Goal: Task Accomplishment & Management: Use online tool/utility

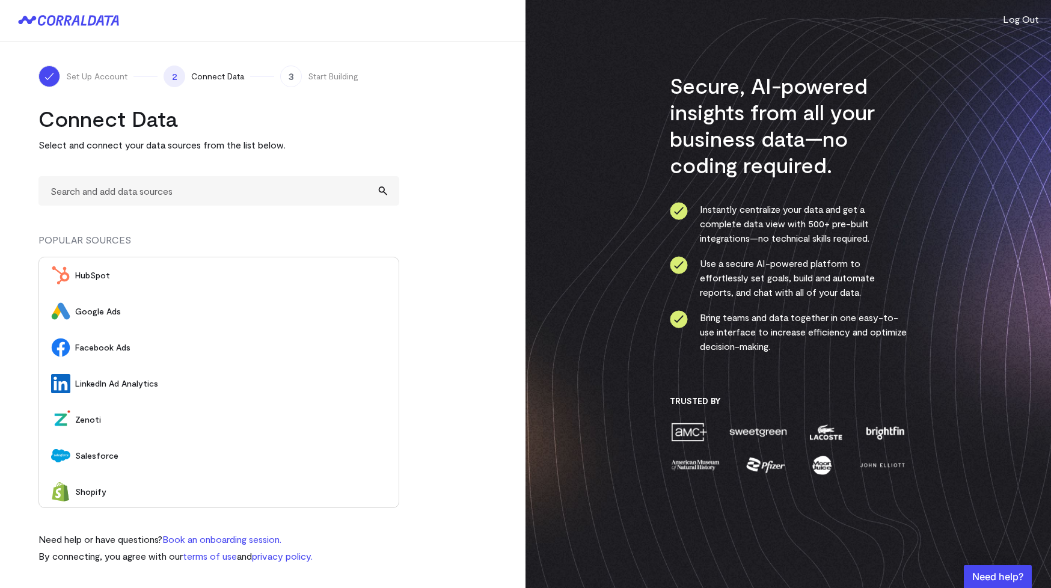
click at [119, 309] on span "Google Ads" at bounding box center [231, 312] width 312 height 12
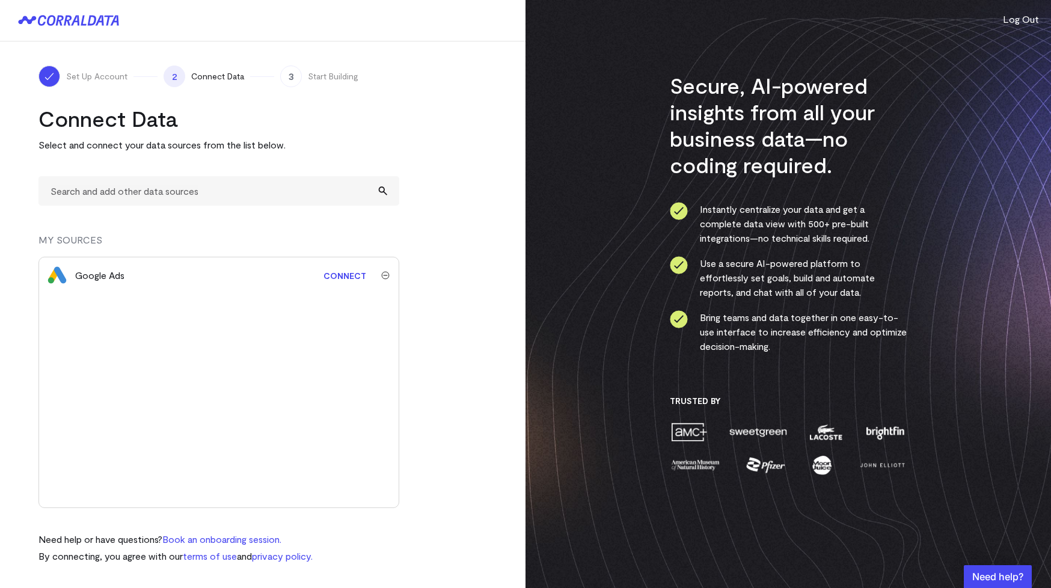
click at [349, 276] on link "Connect" at bounding box center [345, 276] width 55 height 22
click at [345, 197] on input "text" at bounding box center [218, 190] width 361 height 29
type input "f"
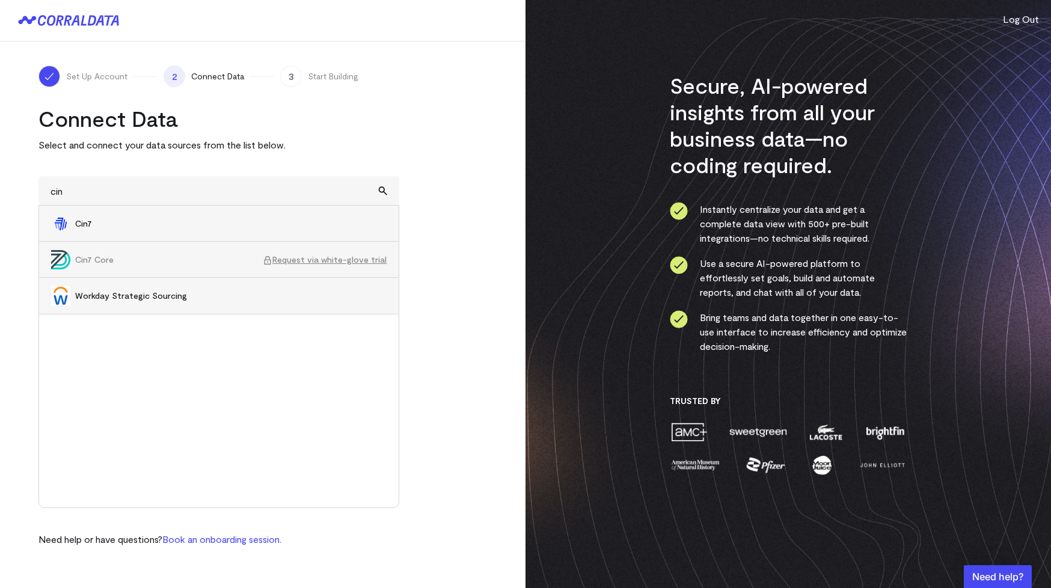
click at [108, 262] on span "Cin7 Core" at bounding box center [169, 260] width 188 height 12
type input "Cin7 CoreRequest via white-glove trial"
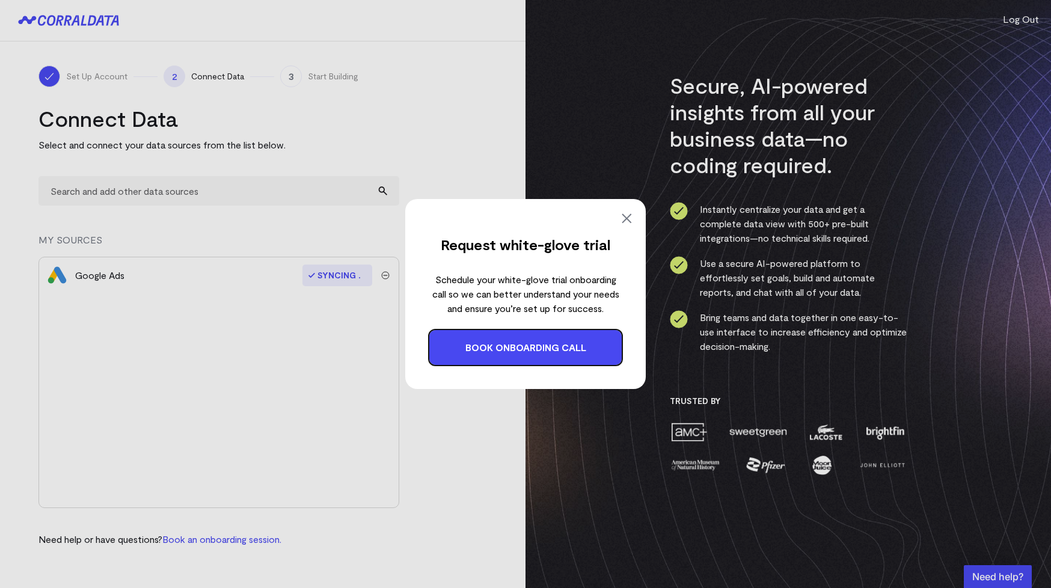
click at [628, 218] on img at bounding box center [626, 218] width 14 height 14
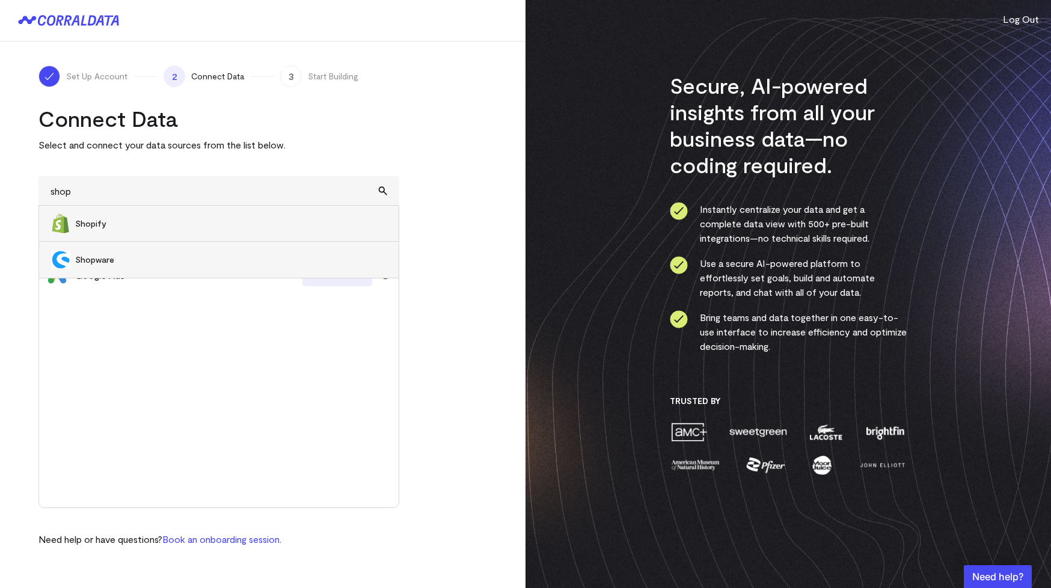
click at [106, 224] on span "Shopify" at bounding box center [231, 224] width 312 height 12
type input "Shopify"
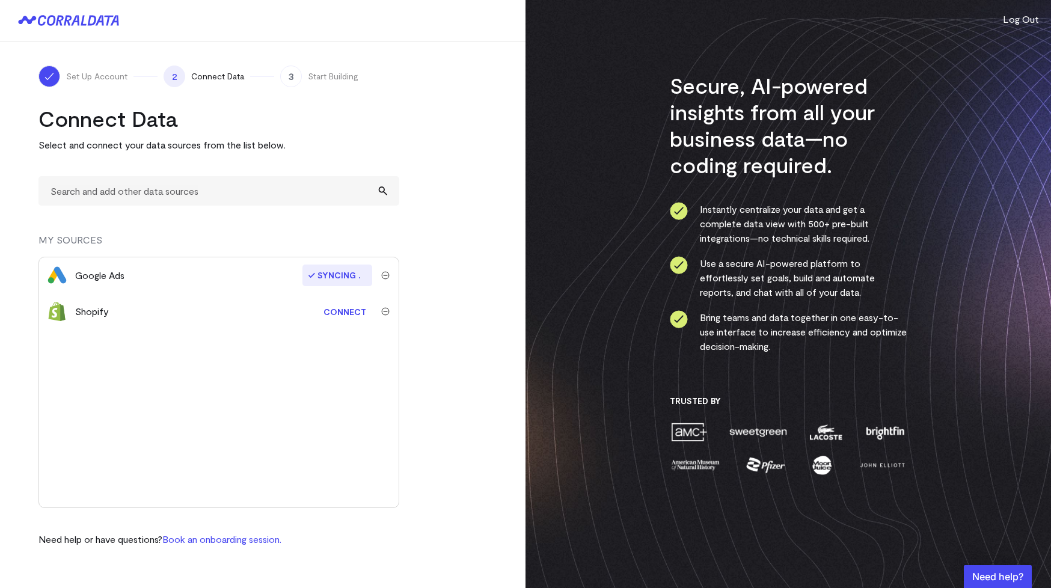
click at [348, 315] on link "Connect" at bounding box center [345, 312] width 55 height 22
click at [289, 192] on input "text" at bounding box center [218, 190] width 361 height 29
type input "m"
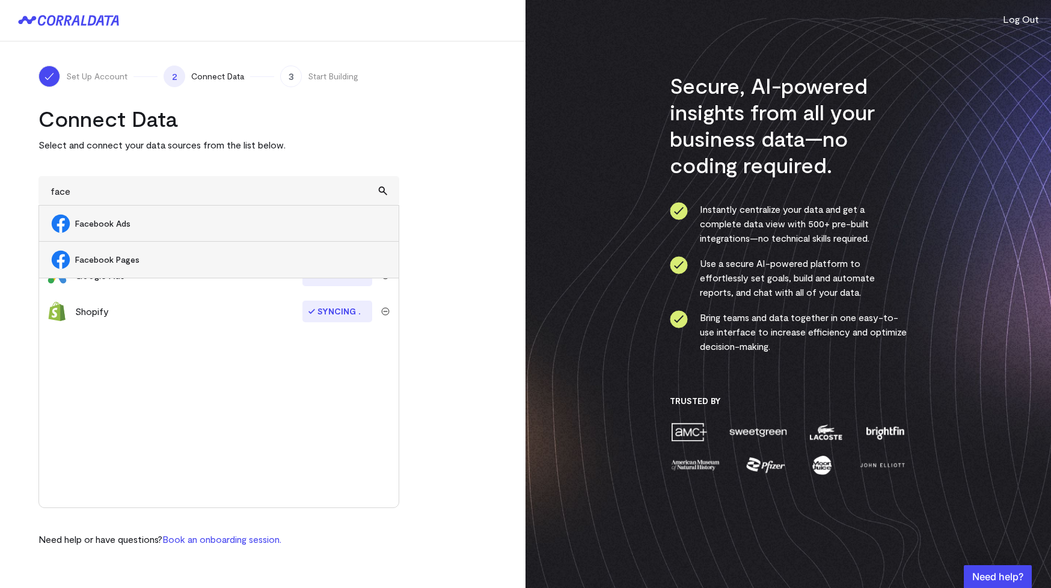
click at [127, 226] on span "Facebook Ads" at bounding box center [231, 224] width 312 height 12
type input "Facebook Ads"
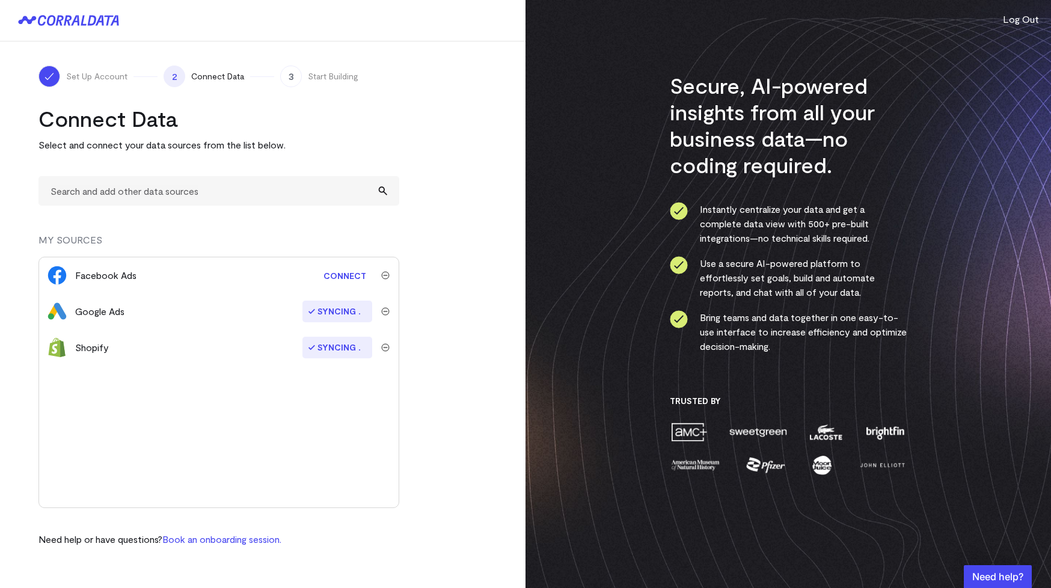
click at [337, 275] on link "Connect" at bounding box center [345, 276] width 55 height 22
click at [111, 194] on input "text" at bounding box center [218, 190] width 361 height 29
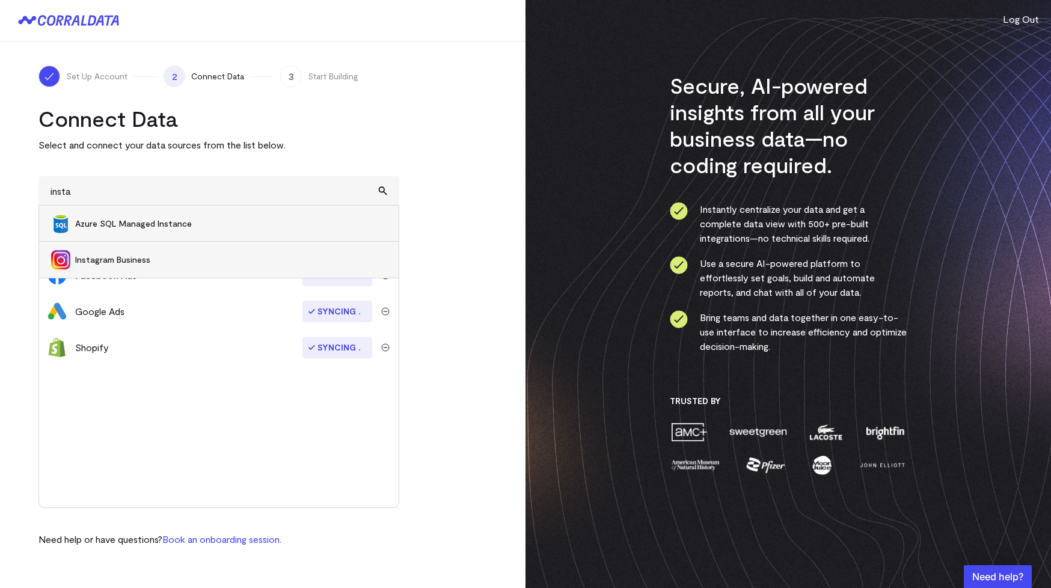
click at [121, 263] on span "Instagram Business" at bounding box center [231, 260] width 312 height 12
type input "Instagram Business"
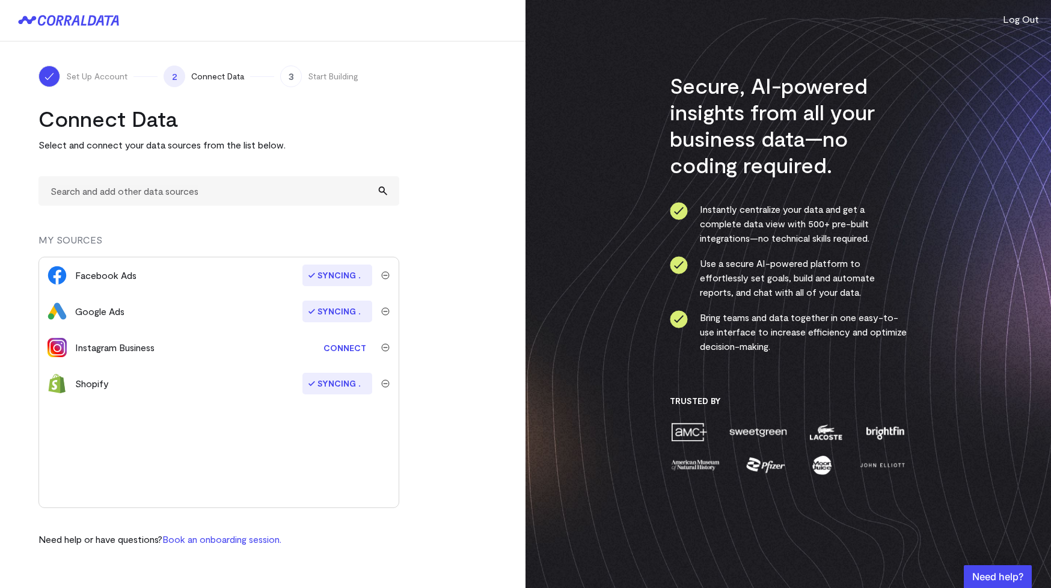
click at [343, 348] on link "Connect" at bounding box center [345, 348] width 55 height 22
click at [236, 196] on input "text" at bounding box center [218, 190] width 361 height 29
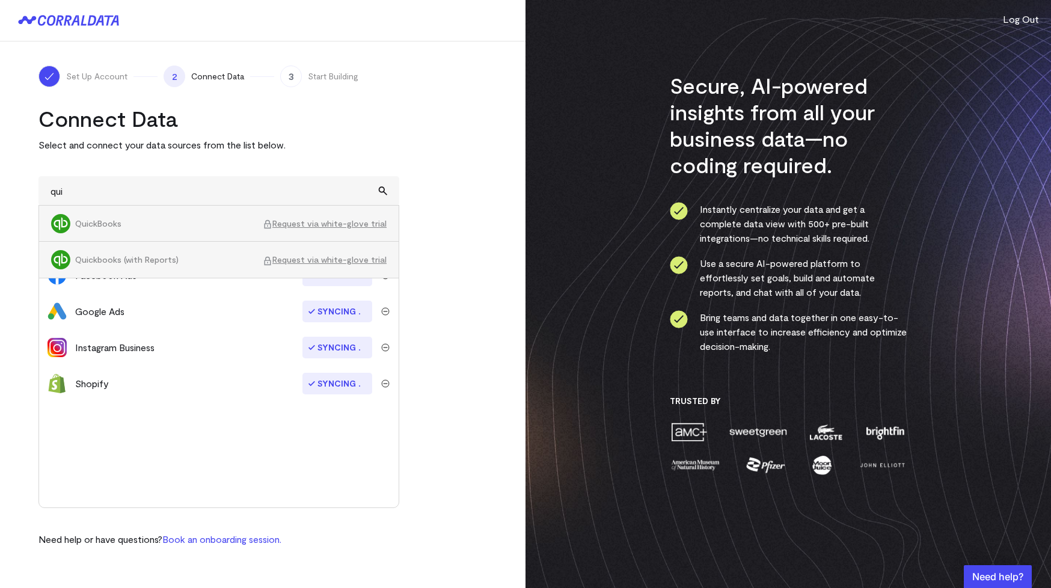
click at [293, 226] on span "Request via white-glove trial" at bounding box center [325, 224] width 124 height 12
type input "QuickBooksRequest via white-glove trial"
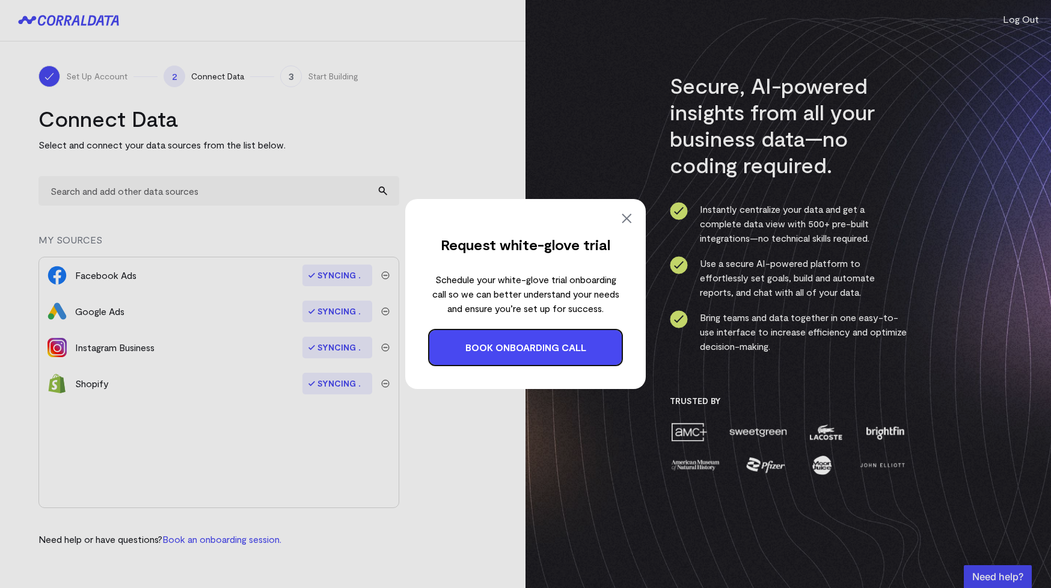
click at [628, 218] on img at bounding box center [626, 218] width 14 height 14
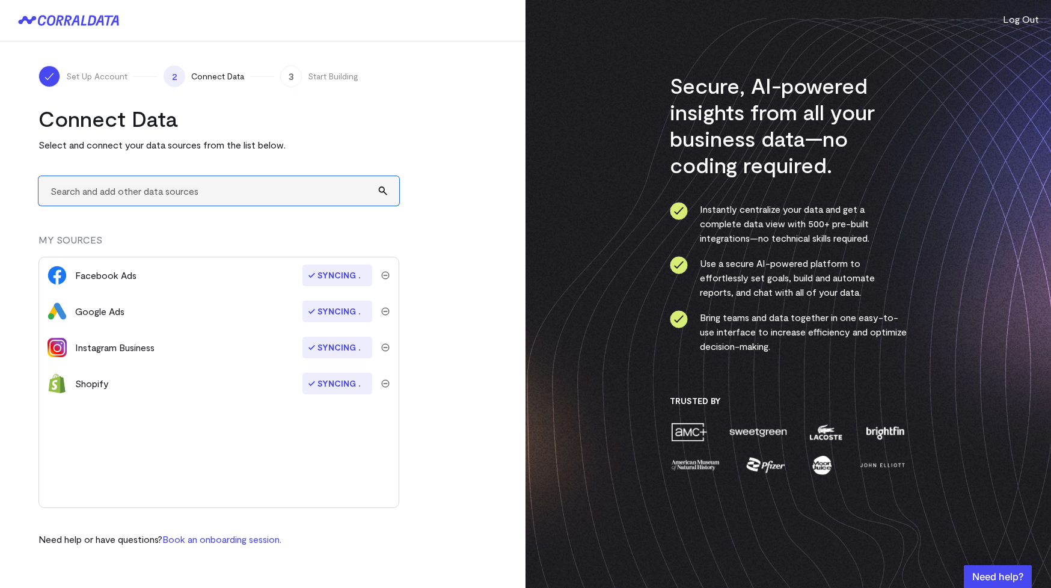
click at [312, 182] on input "text" at bounding box center [218, 190] width 361 height 29
type input "z"
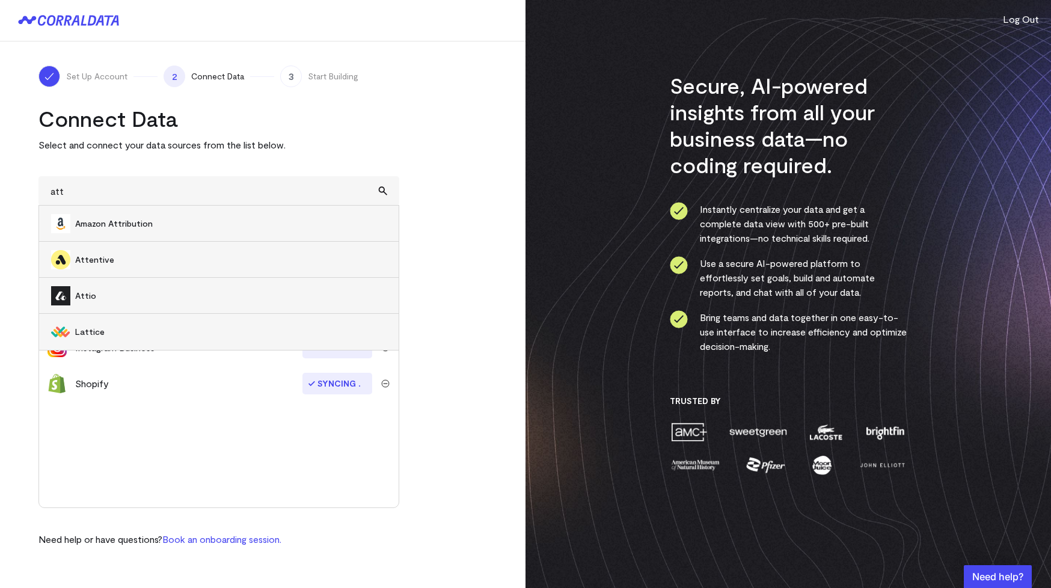
click at [108, 262] on span "Attentive" at bounding box center [231, 260] width 312 height 12
type input "Attentive"
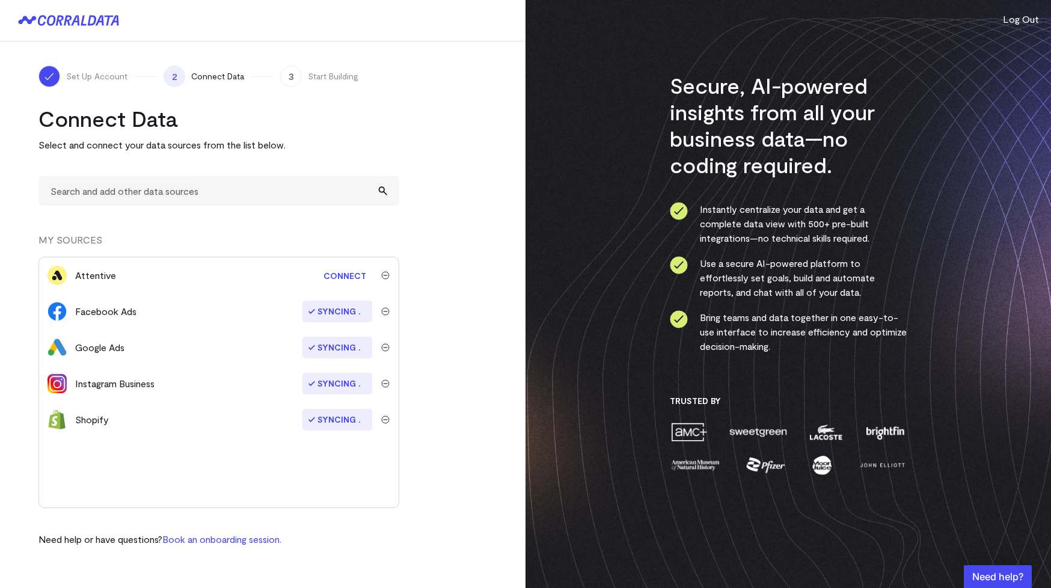
click at [361, 276] on link "Connect" at bounding box center [345, 276] width 55 height 22
click at [168, 199] on input "text" at bounding box center [218, 190] width 361 height 29
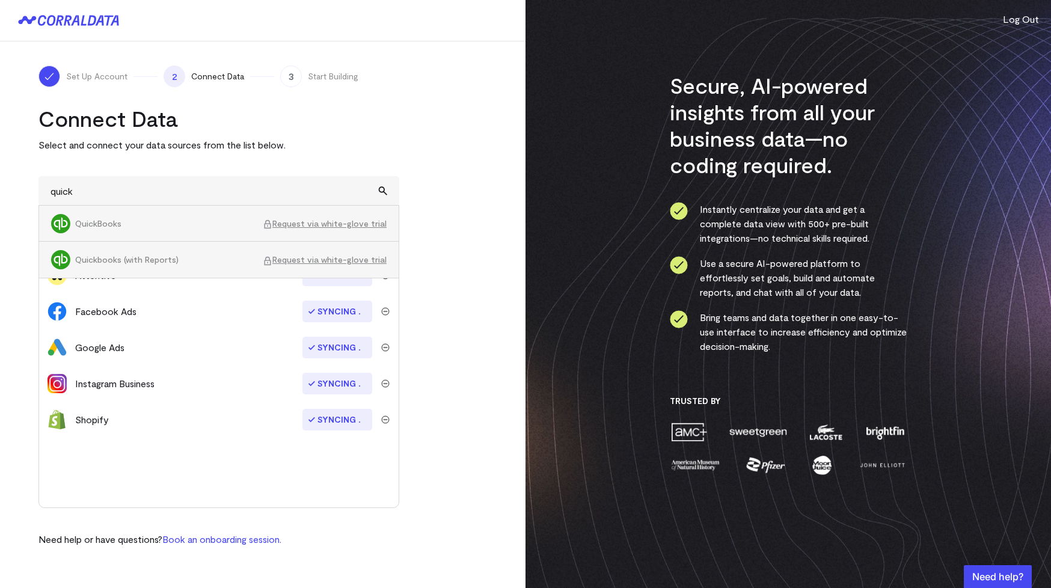
click at [315, 220] on span "Request via white-glove trial" at bounding box center [325, 224] width 124 height 12
type input "QuickBooksRequest via white-glove trial"
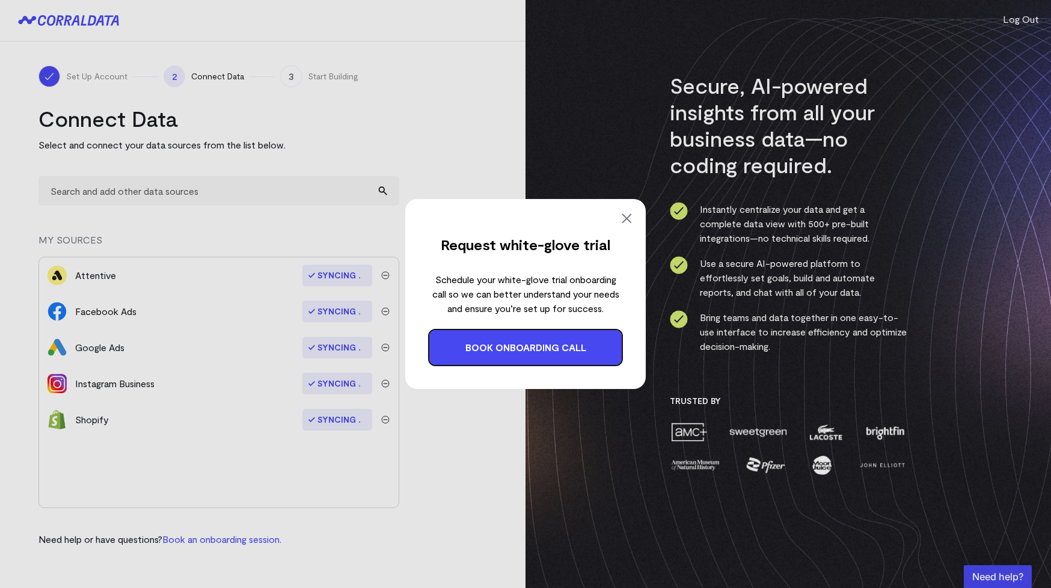
click at [501, 347] on link "Book onboarding call" at bounding box center [525, 347] width 192 height 35
click at [627, 220] on img at bounding box center [626, 218] width 14 height 14
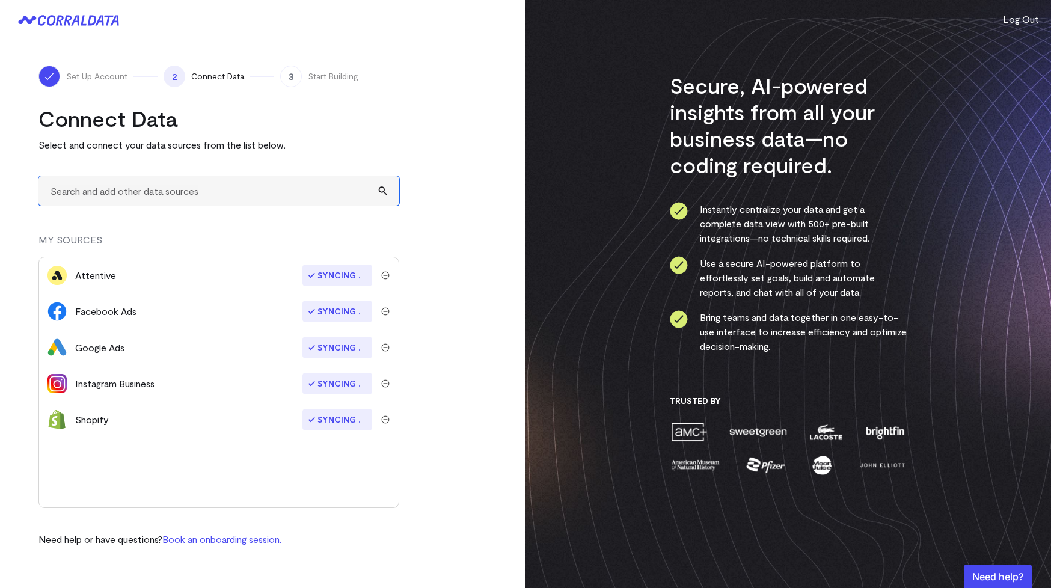
click at [231, 192] on input "text" at bounding box center [218, 190] width 361 height 29
type input "a"
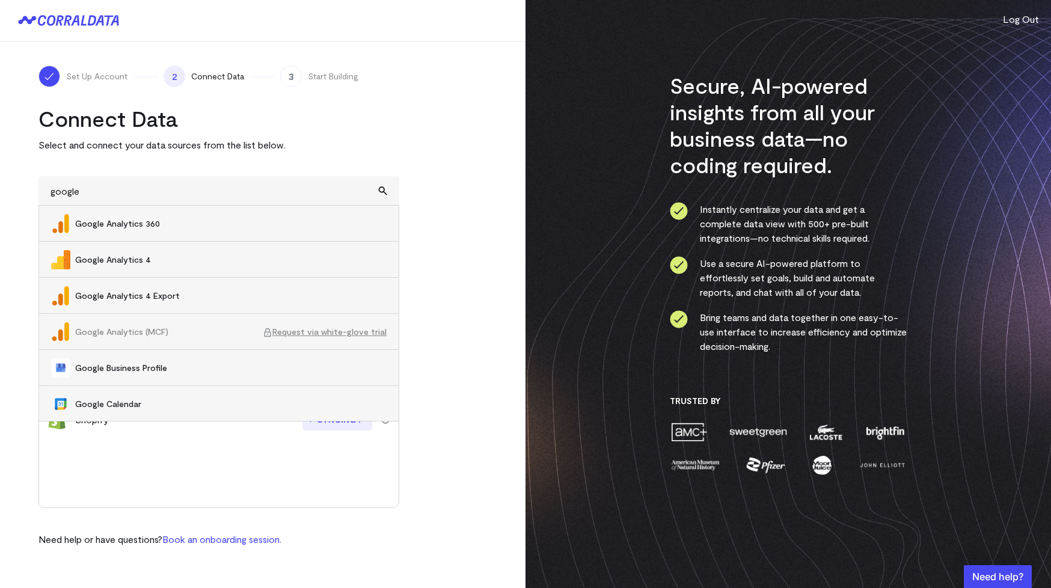
click at [143, 260] on span "Google Analytics 4" at bounding box center [231, 260] width 312 height 12
type input "Google Analytics 4"
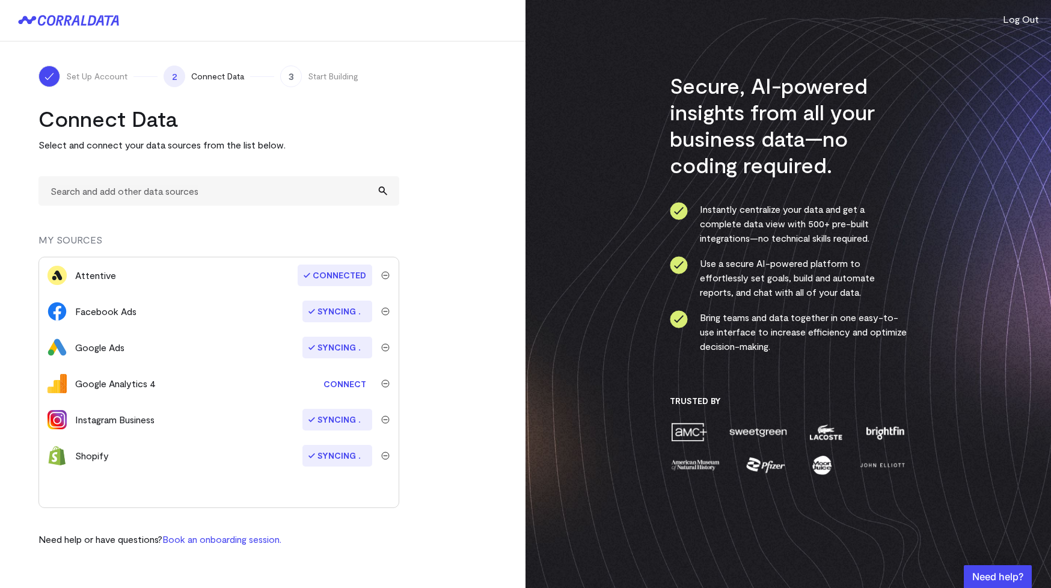
click at [337, 376] on link "Connect" at bounding box center [345, 384] width 55 height 22
click at [159, 187] on input "text" at bounding box center [218, 190] width 361 height 29
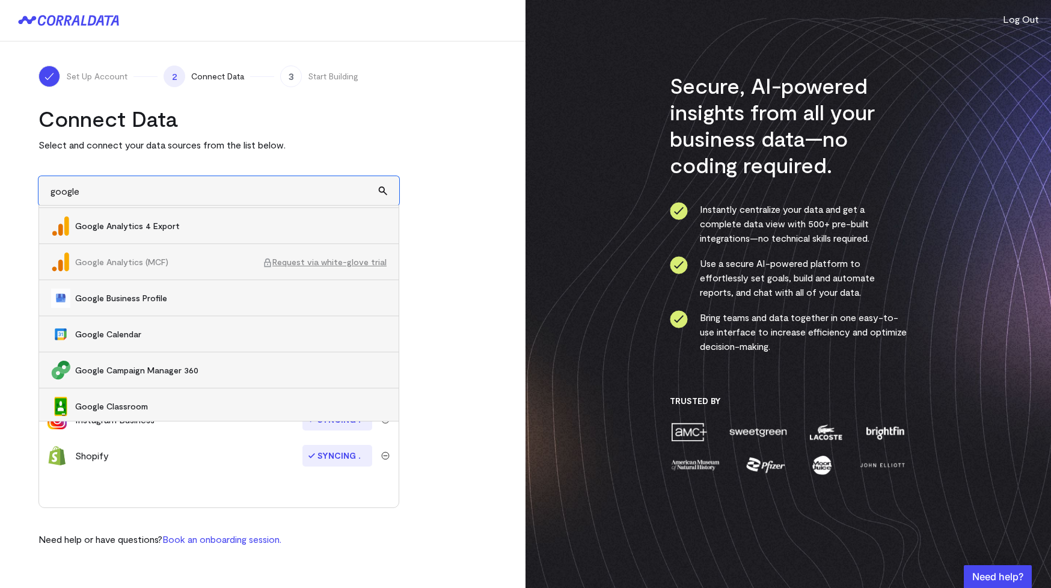
scroll to position [37, 0]
click at [143, 293] on span "Google Business Profile" at bounding box center [231, 295] width 312 height 12
type input "Google Business Profile"
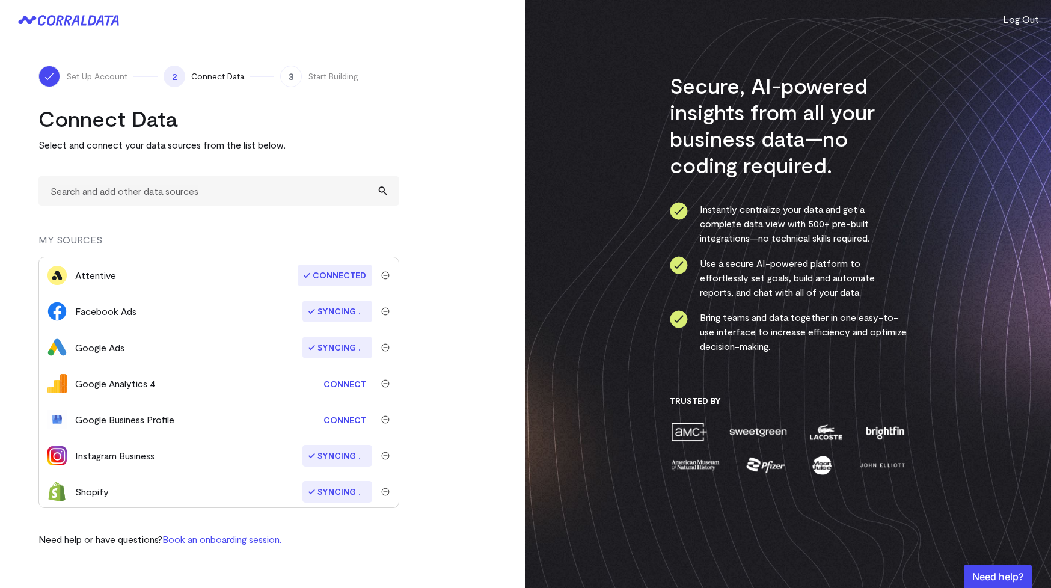
click at [334, 426] on link "Connect" at bounding box center [345, 420] width 55 height 22
click at [310, 201] on input "text" at bounding box center [218, 190] width 361 height 29
type input "f"
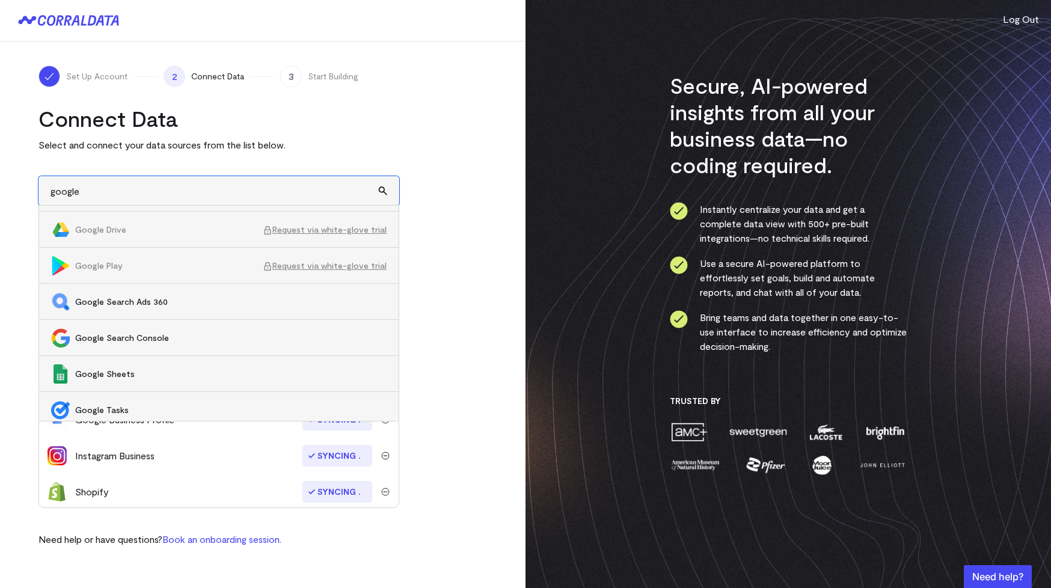
scroll to position [434, 0]
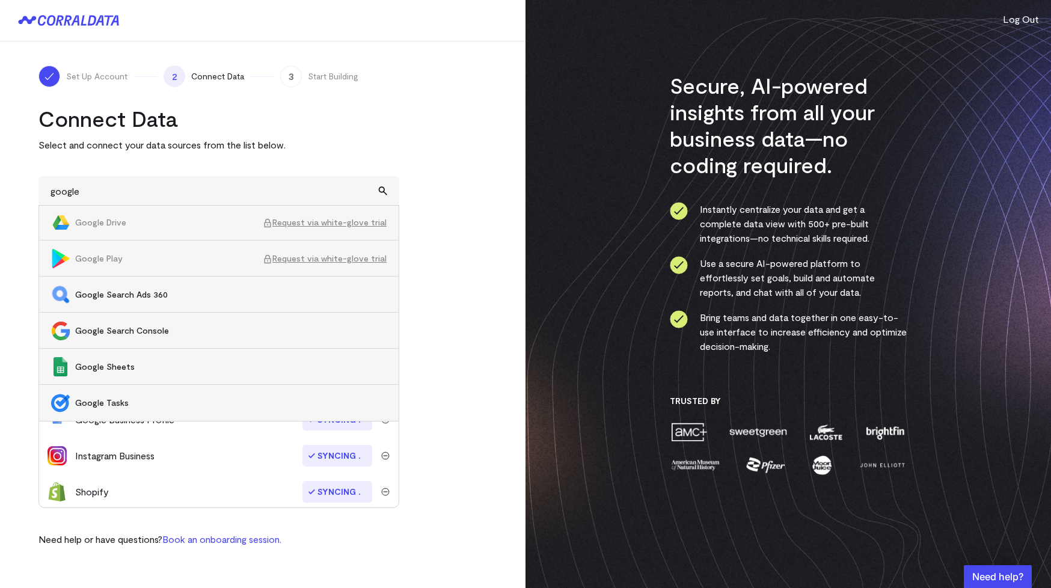
click at [215, 330] on span "Google Search Console" at bounding box center [231, 331] width 312 height 12
type input "Google Search Console"
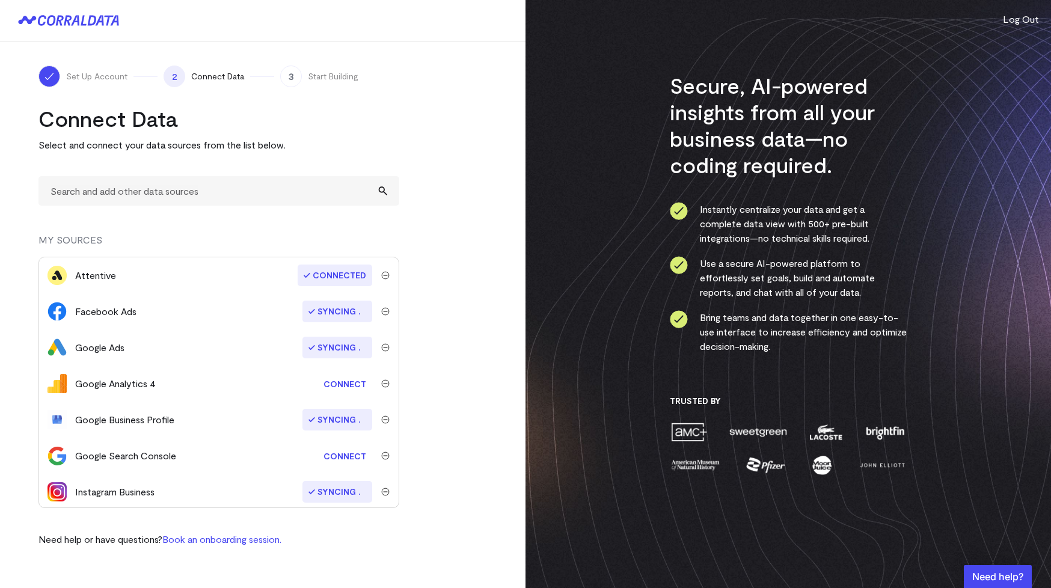
click at [340, 453] on link "Connect" at bounding box center [345, 456] width 55 height 22
click at [259, 198] on input "text" at bounding box center [218, 190] width 361 height 29
click at [464, 207] on turbo-frame "Connect Data Select and connect your data sources from the list below. google G…" at bounding box center [262, 325] width 449 height 441
click at [381, 192] on input "google" at bounding box center [218, 190] width 361 height 29
type input "g"
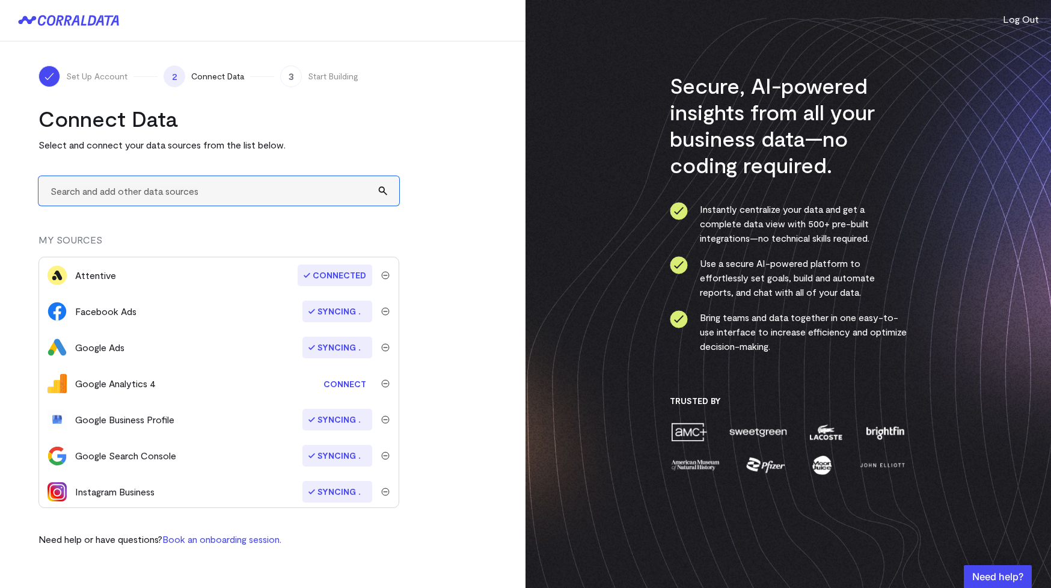
click at [387, 184] on input "text" at bounding box center [218, 190] width 361 height 29
click at [378, 192] on input "text" at bounding box center [218, 190] width 361 height 29
click at [346, 188] on input "text" at bounding box center [218, 190] width 361 height 29
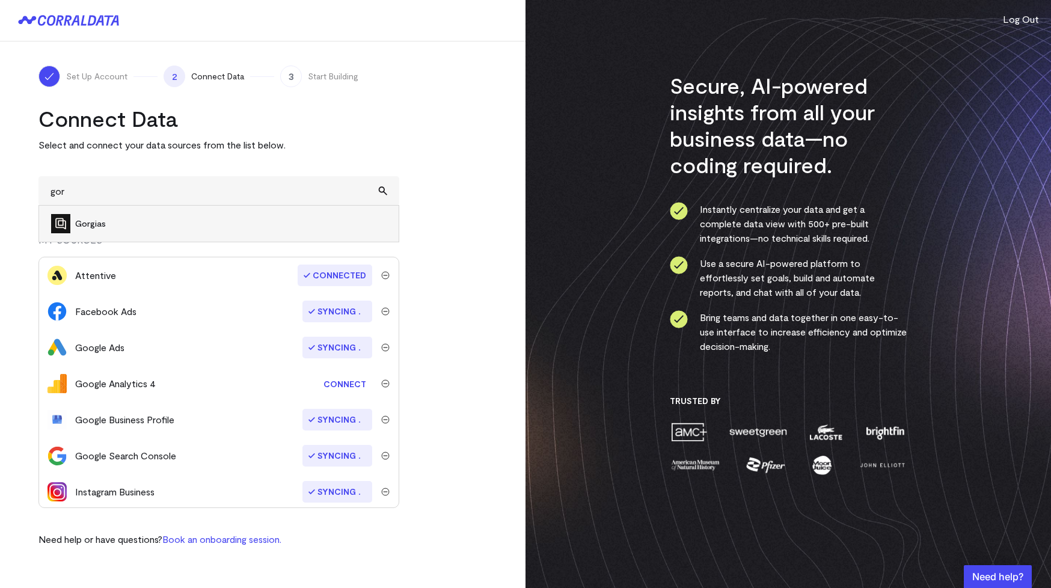
click at [175, 221] on span "Gorgias" at bounding box center [231, 224] width 312 height 12
type input "Gorgias"
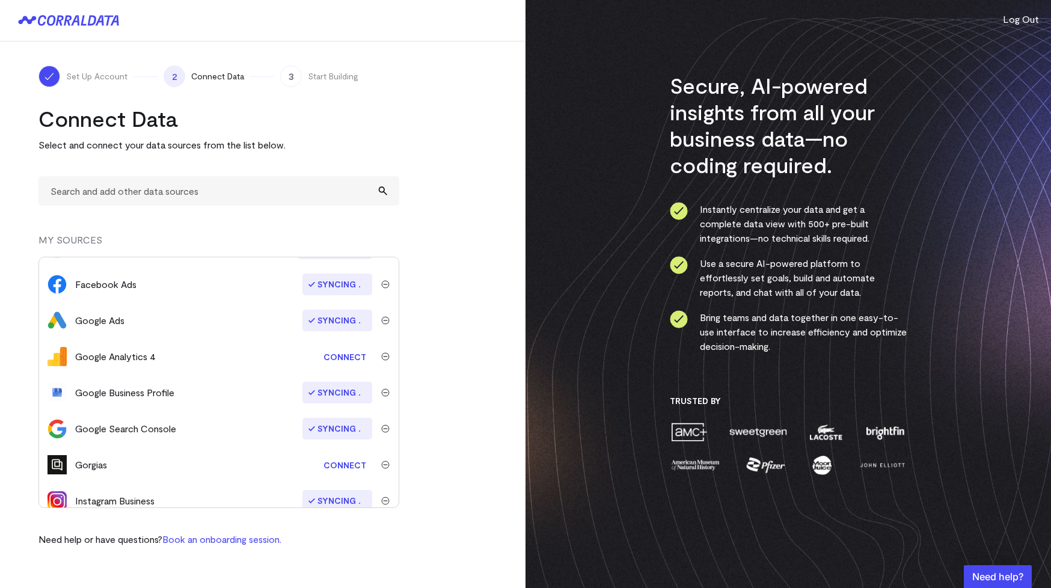
scroll to position [28, 0]
click at [334, 466] on link "Connect" at bounding box center [345, 464] width 55 height 22
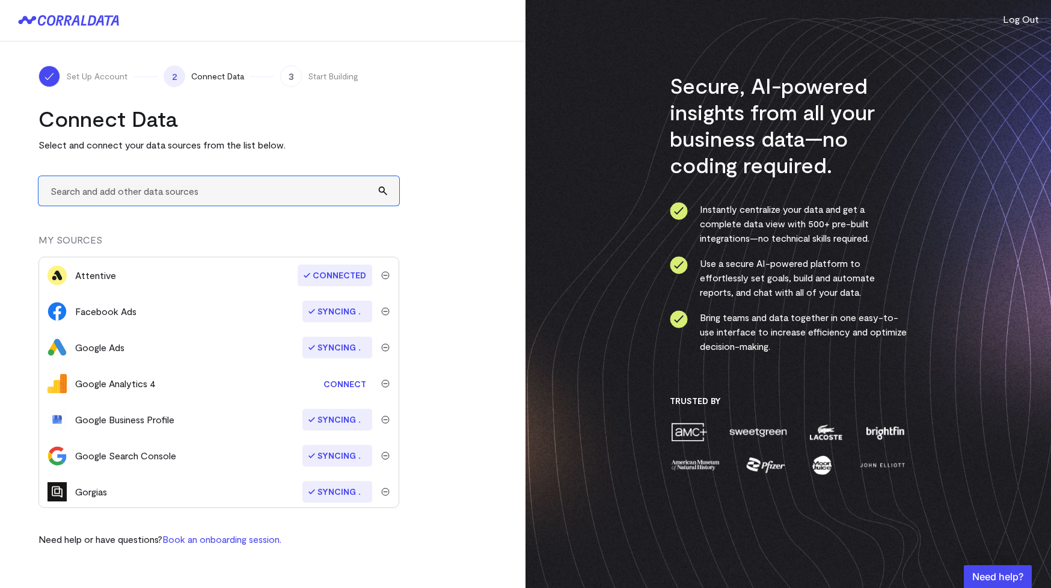
click at [119, 193] on input "text" at bounding box center [218, 190] width 361 height 29
click at [306, 201] on input "refer" at bounding box center [218, 190] width 361 height 29
click at [132, 194] on input "amazon" at bounding box center [218, 190] width 361 height 29
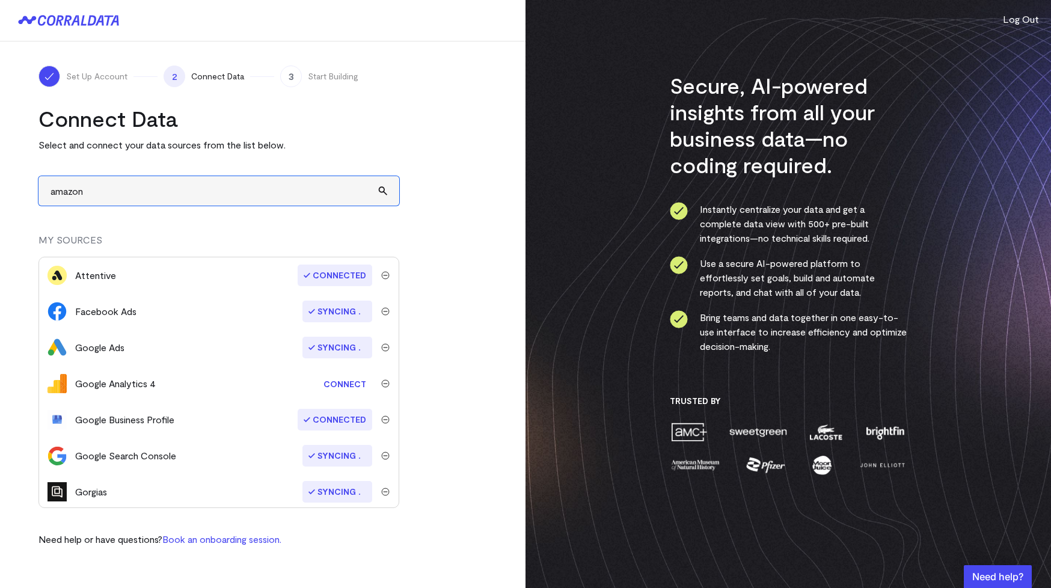
click at [132, 194] on input "amazon" at bounding box center [218, 190] width 361 height 29
click at [118, 218] on span "Bazaarvoice" at bounding box center [231, 224] width 312 height 12
type input "Bazaarvoice"
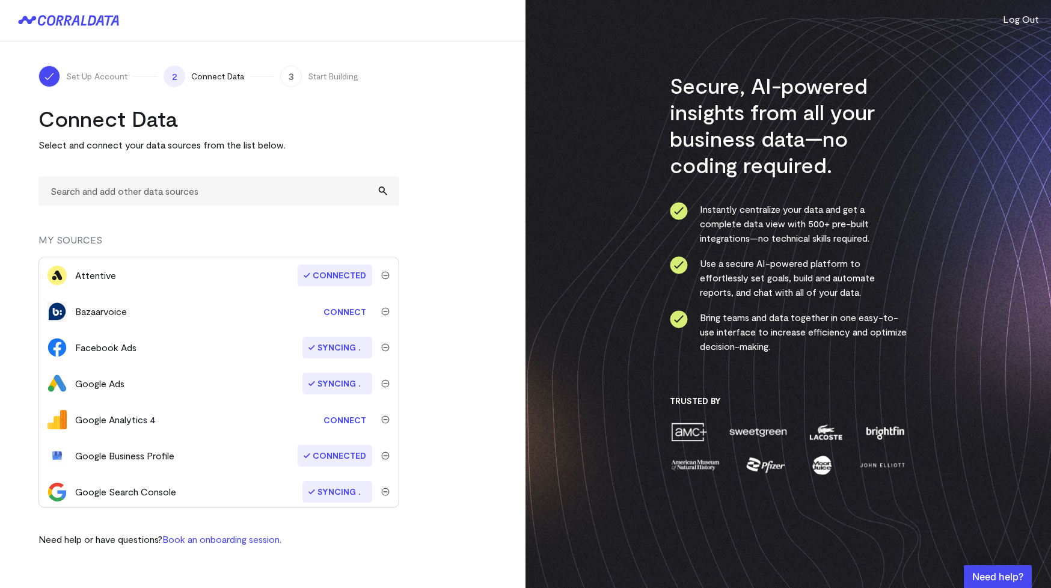
click at [345, 309] on link "Connect" at bounding box center [345, 312] width 55 height 22
click at [223, 198] on input "text" at bounding box center [218, 190] width 361 height 29
click at [335, 420] on link "Connect" at bounding box center [345, 420] width 55 height 22
click at [295, 188] on input "text" at bounding box center [218, 190] width 361 height 29
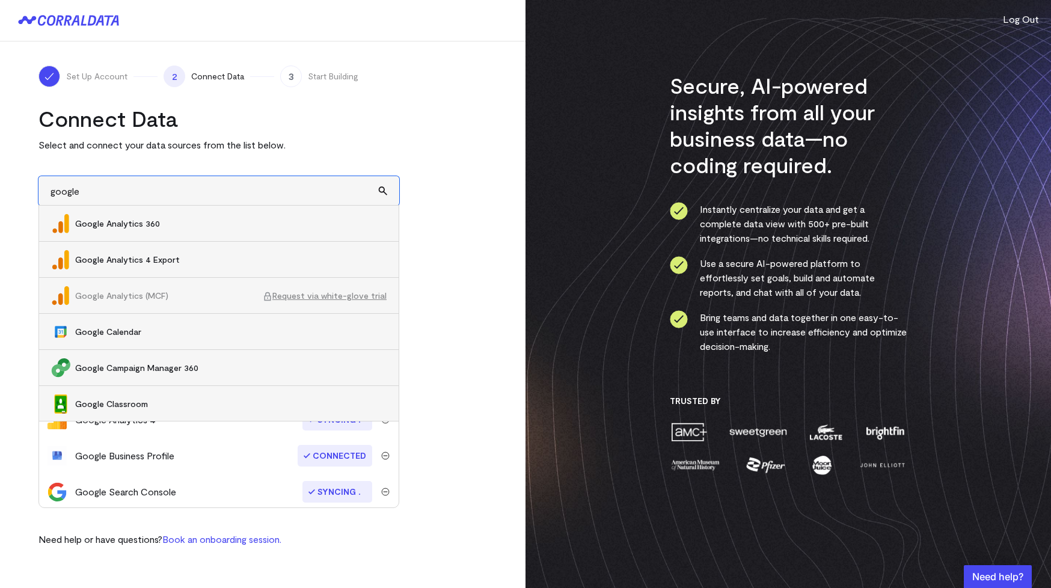
type input "google"
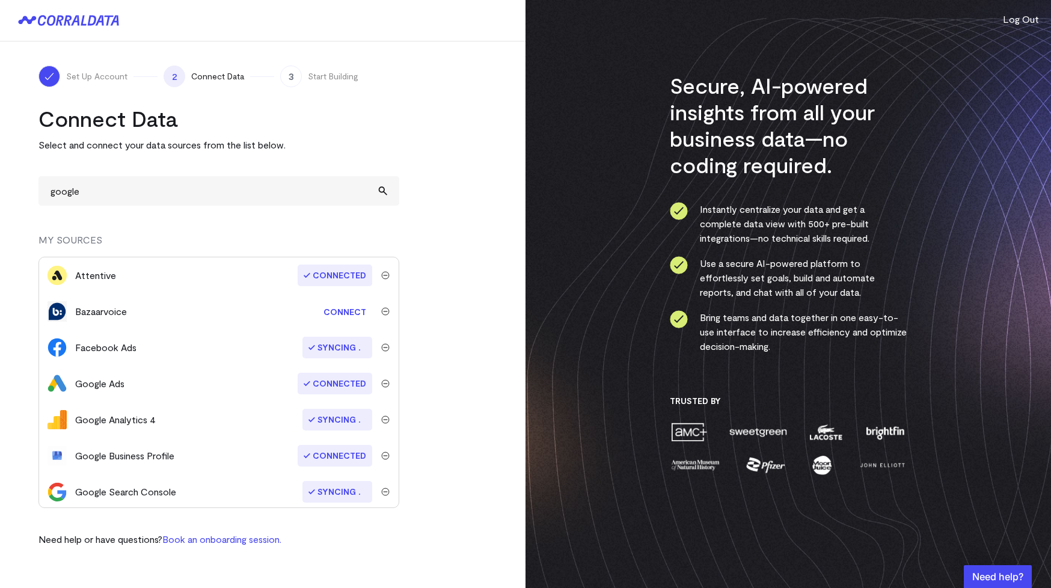
click at [431, 229] on turbo-frame "Connect Data Select and connect your data sources from the list below. google G…" at bounding box center [262, 325] width 449 height 441
click at [200, 188] on input "google" at bounding box center [218, 190] width 361 height 29
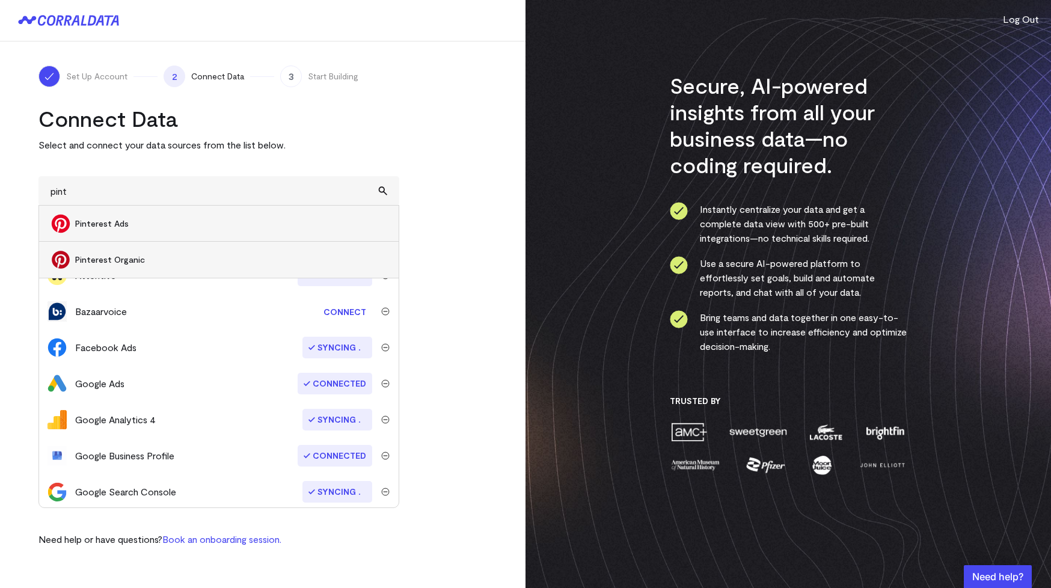
click at [132, 223] on span "Pinterest Ads" at bounding box center [231, 224] width 312 height 12
type input "Pinterest Ads"
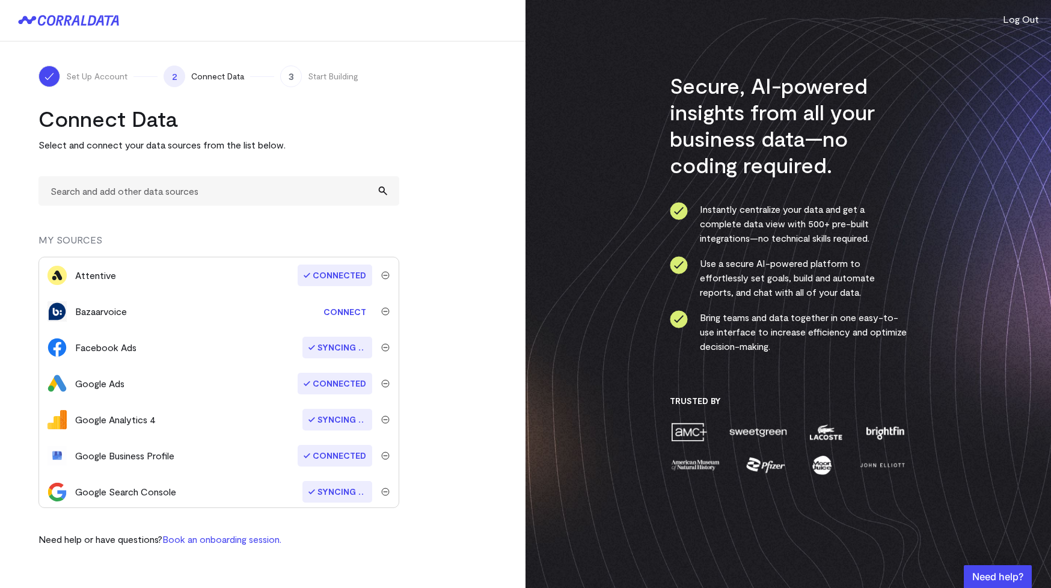
scroll to position [147, 0]
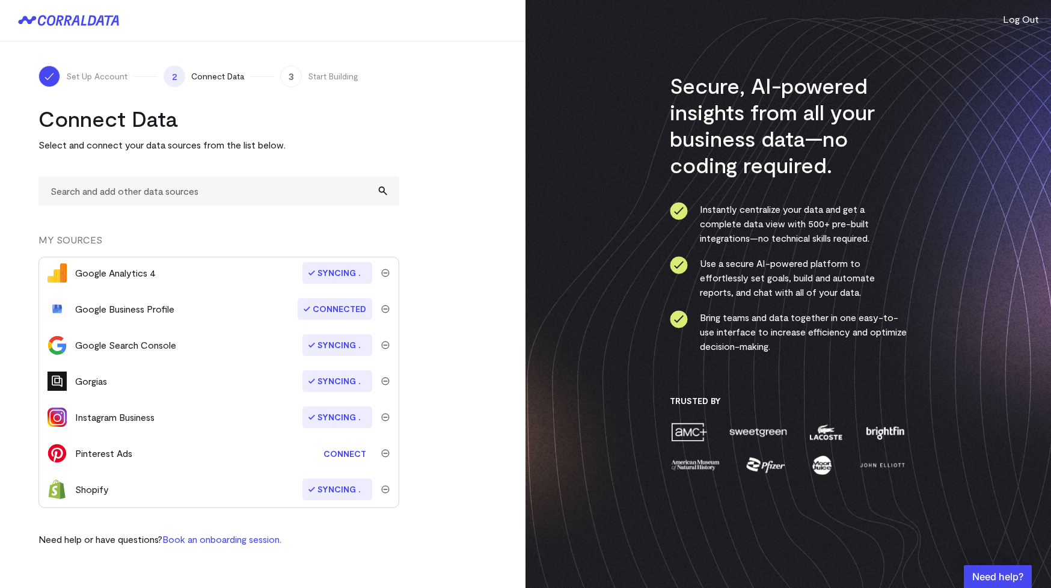
click at [333, 453] on link "Connect" at bounding box center [345, 454] width 55 height 22
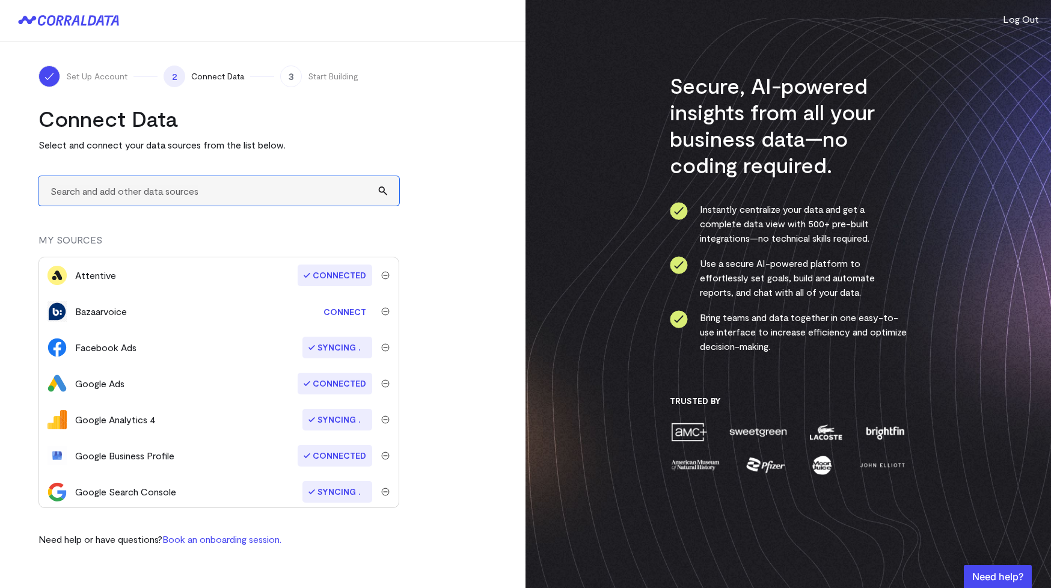
click at [227, 186] on input "text" at bounding box center [218, 190] width 361 height 29
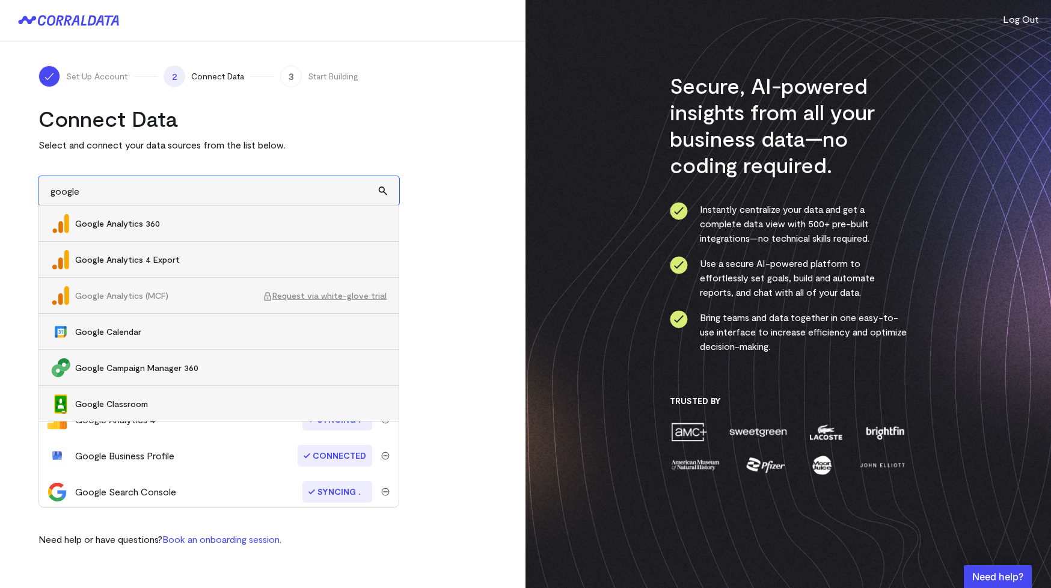
type input "google"
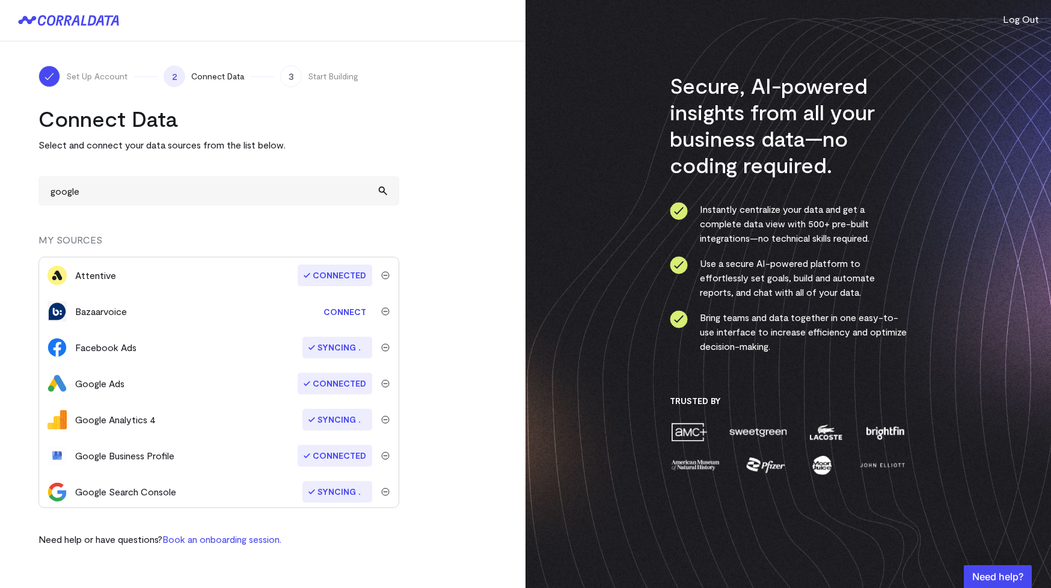
click at [346, 314] on link "Connect" at bounding box center [345, 312] width 55 height 22
click at [211, 192] on input "text" at bounding box center [218, 190] width 361 height 29
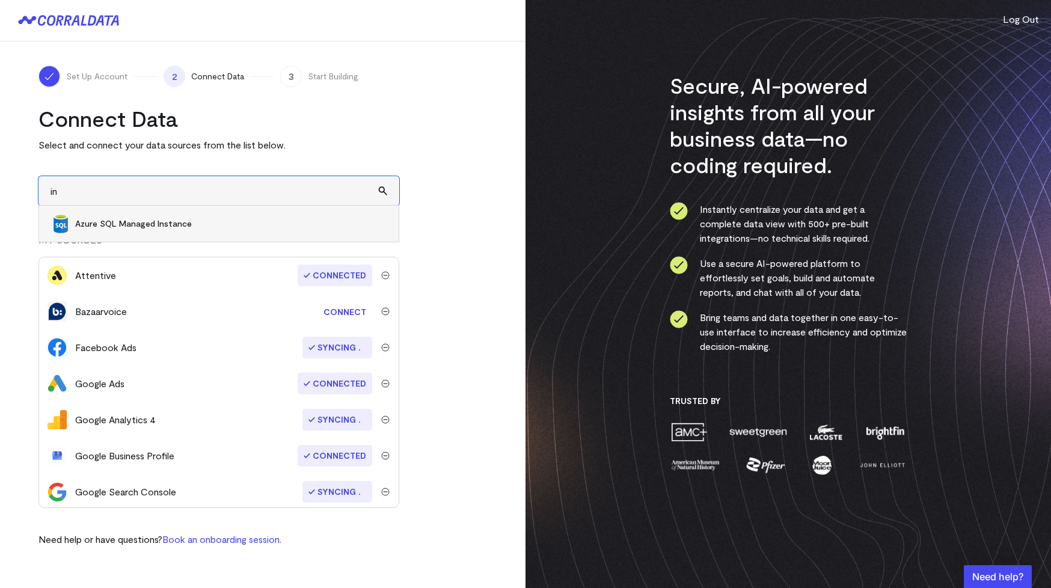
type input "i"
click at [127, 226] on span "Facebook Pages" at bounding box center [231, 224] width 312 height 12
type input "Facebook Pages"
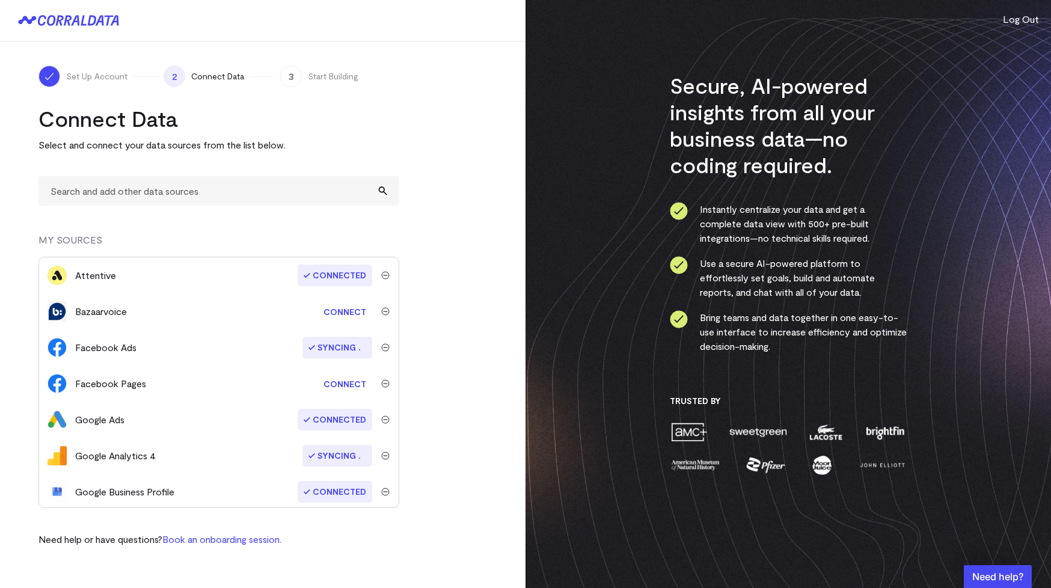
scroll to position [19, 0]
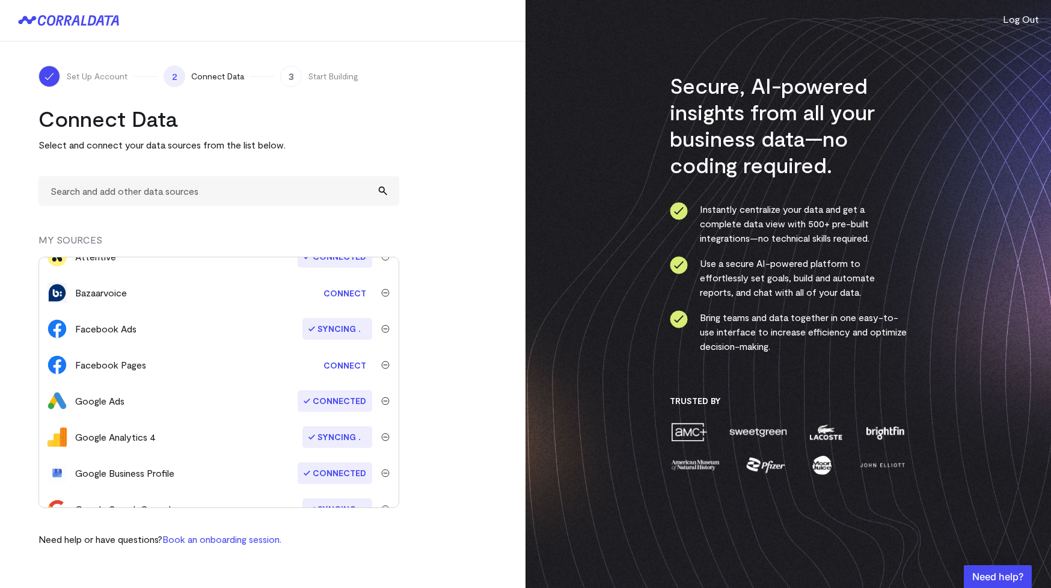
click at [336, 370] on link "Connect" at bounding box center [345, 365] width 55 height 22
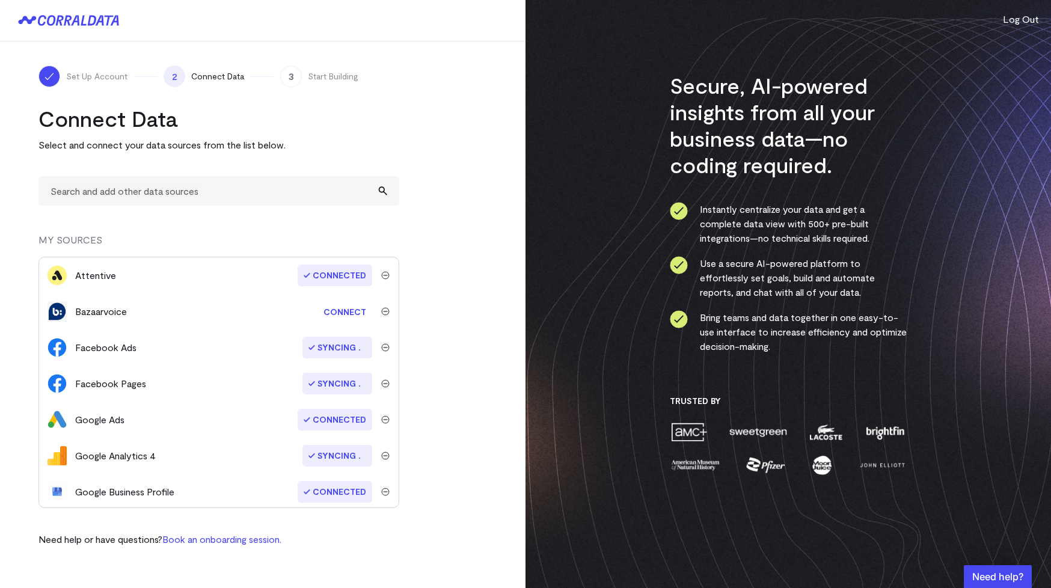
click at [383, 312] on img "submit" at bounding box center [385, 311] width 8 height 8
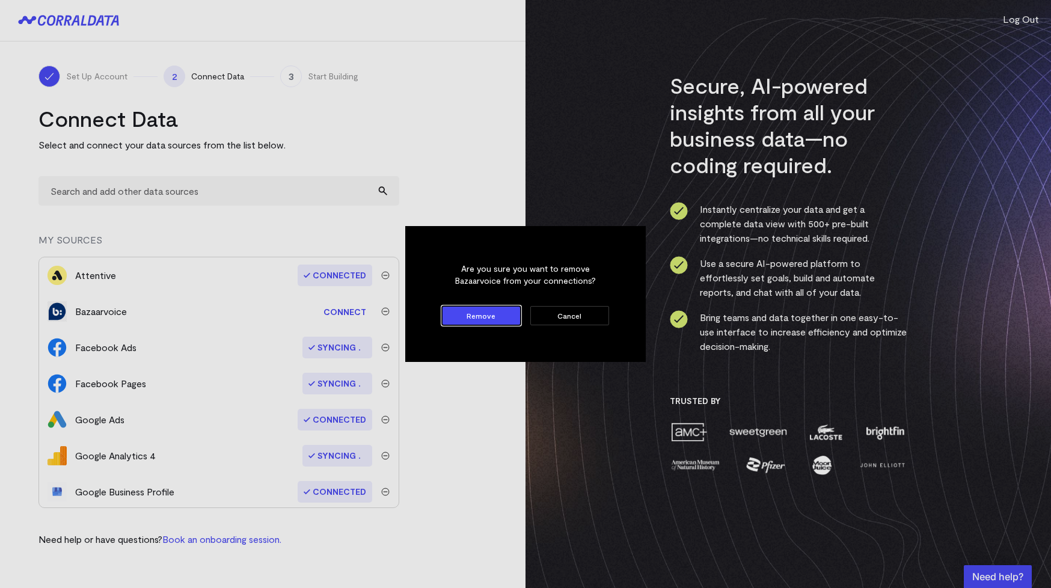
click at [573, 310] on button "Cancel" at bounding box center [569, 315] width 79 height 19
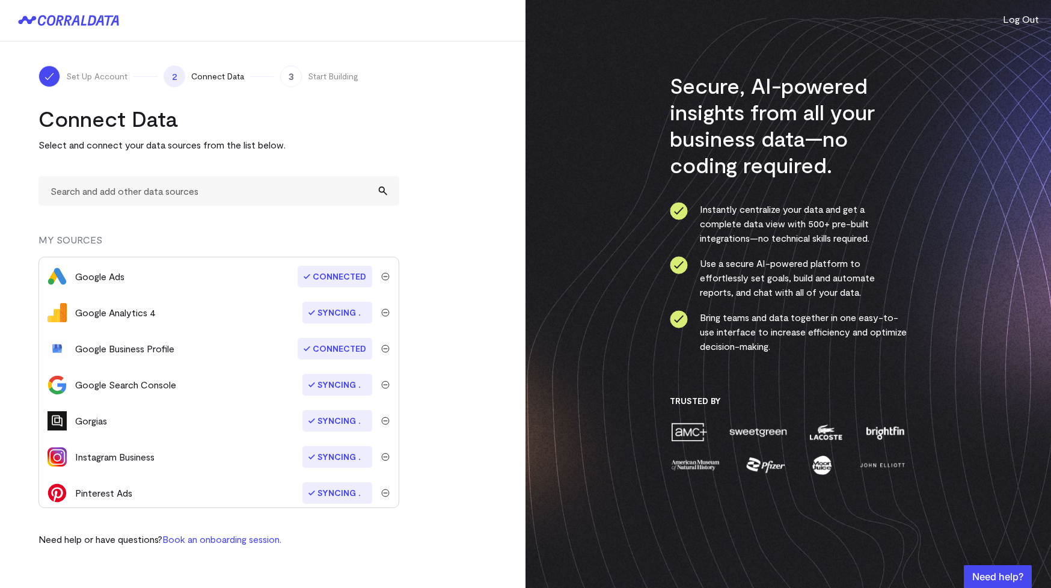
scroll to position [183, 0]
